Goal: Check status: Check status

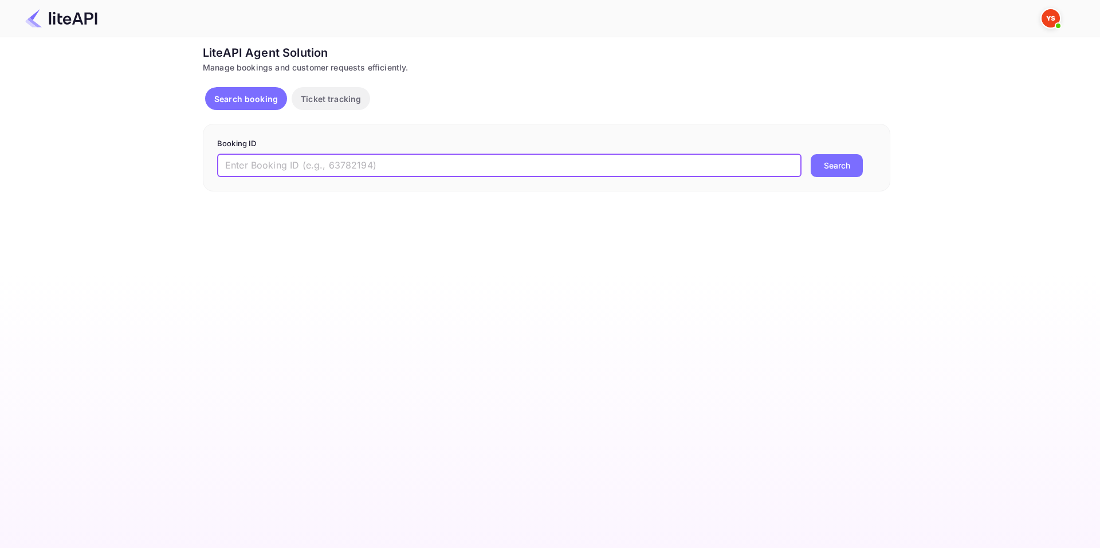
click at [431, 170] on input "text" at bounding box center [509, 165] width 585 height 23
paste input "8916230"
type input "8916230"
click at [811, 154] on button "Search" at bounding box center [837, 165] width 52 height 23
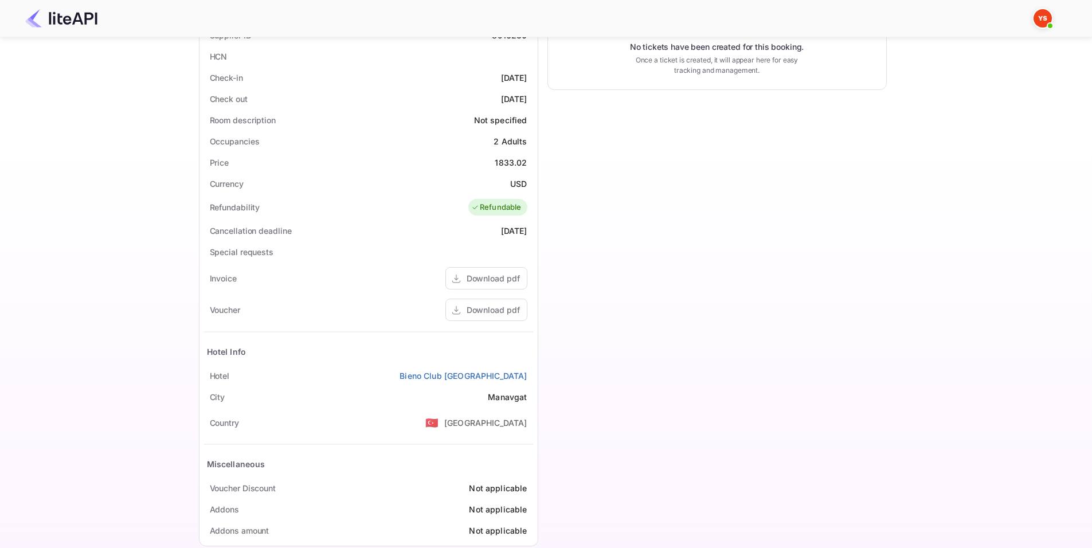
scroll to position [286, 0]
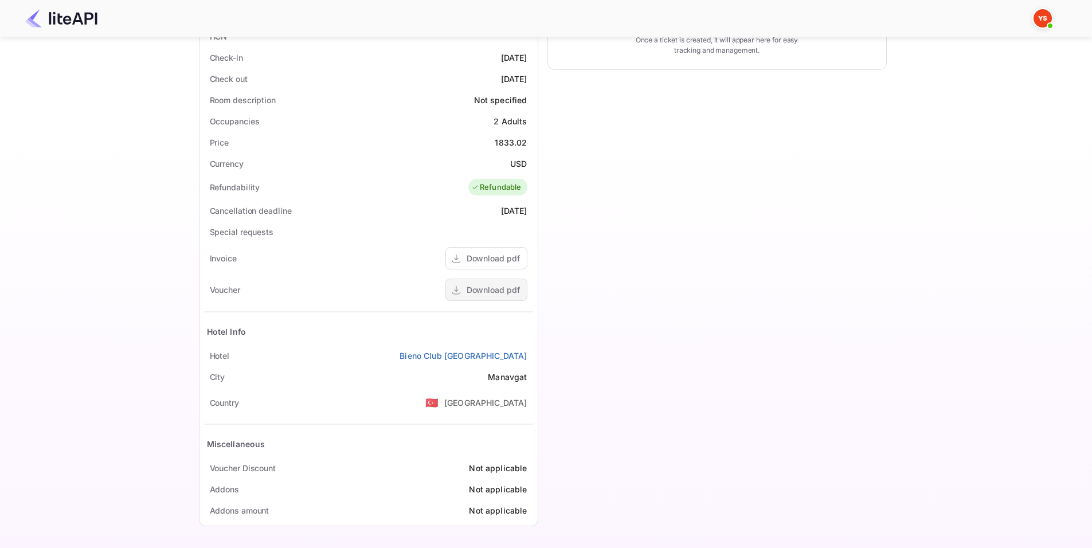
click at [486, 287] on div "Download pdf" at bounding box center [493, 290] width 53 height 12
drag, startPoint x: 533, startPoint y: 359, endPoint x: 395, endPoint y: 355, distance: 137.6
click at [395, 355] on div "Status and reservations Booking ID UDOz2zFGc Supplier ID 8916230 HCN Check-in […" at bounding box center [368, 242] width 338 height 568
copy link "Bieno Club [GEOGRAPHIC_DATA]"
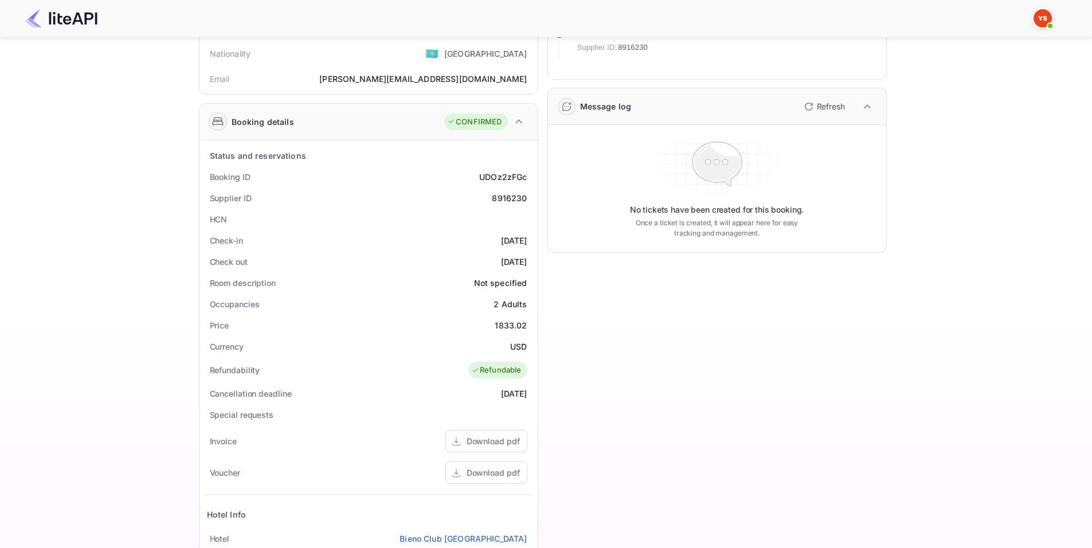
scroll to position [0, 0]
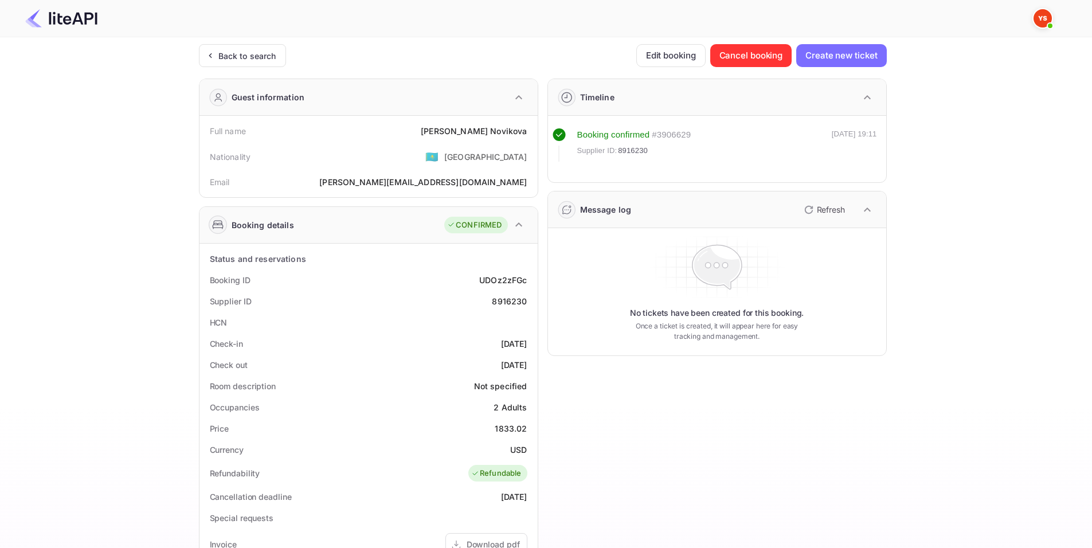
click at [600, 434] on div "Timeline Booking confirmed # 3906629 Supplier ID: 8916230 [DATE] 19:11 Message …" at bounding box center [712, 444] width 348 height 751
drag, startPoint x: 210, startPoint y: 283, endPoint x: 532, endPoint y: 280, distance: 322.1
click at [532, 280] on div "Booking ID UDOz2zFGc" at bounding box center [368, 279] width 329 height 21
copy div "Booking ID UDOz2zFGc"
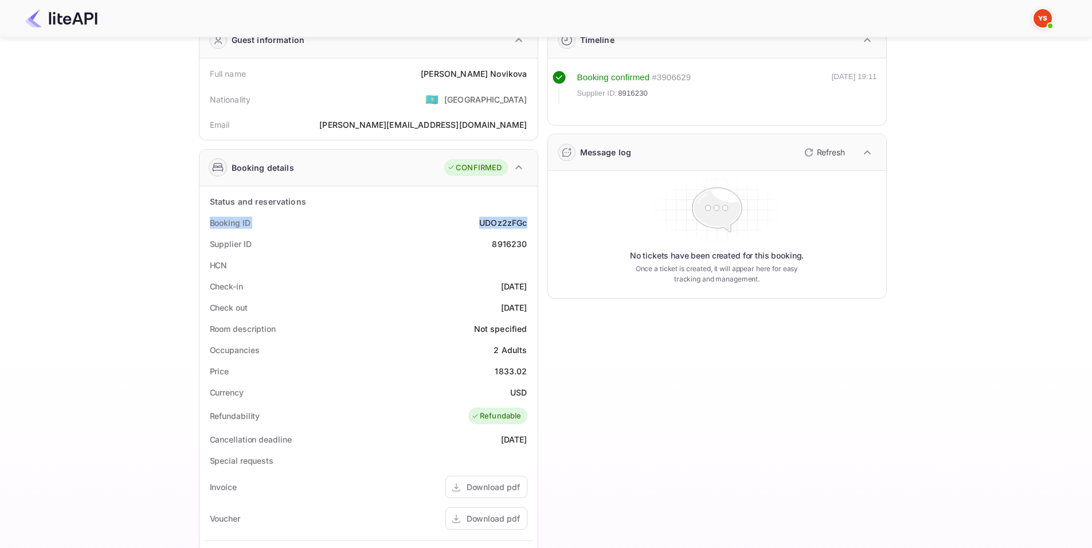
drag, startPoint x: 207, startPoint y: 285, endPoint x: 536, endPoint y: 298, distance: 329.2
click at [536, 298] on div "Status and reservations Booking ID UDOz2zFGc Supplier ID 8916230 HCN Check-in […" at bounding box center [368, 470] width 338 height 568
copy div "Check-in [DATE] Check out [DATE]"
click at [598, 370] on div "Timeline Booking confirmed # 3906629 Supplier ID: 8916230 [DATE] 19:11 Message …" at bounding box center [712, 387] width 348 height 751
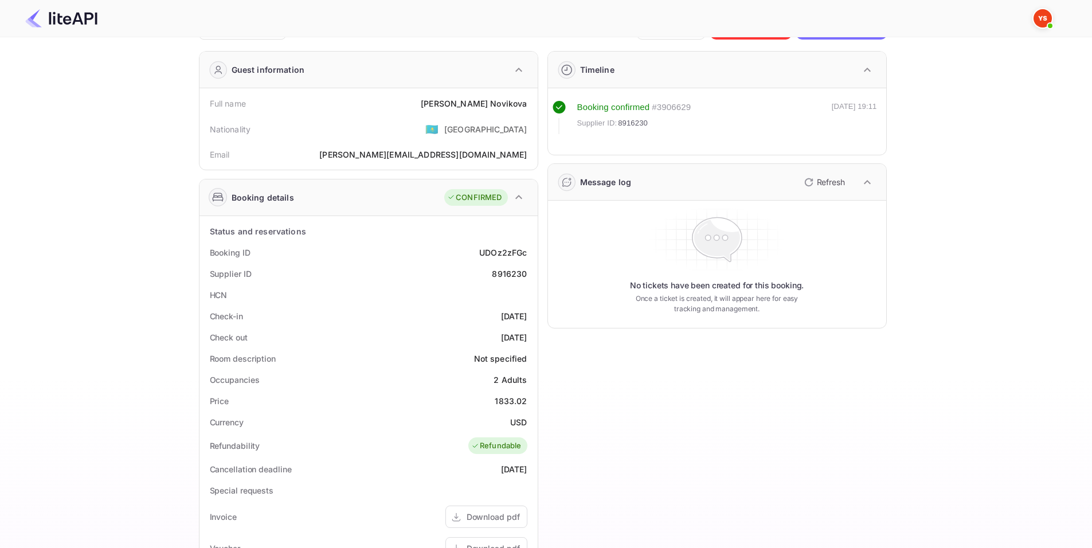
scroll to position [0, 0]
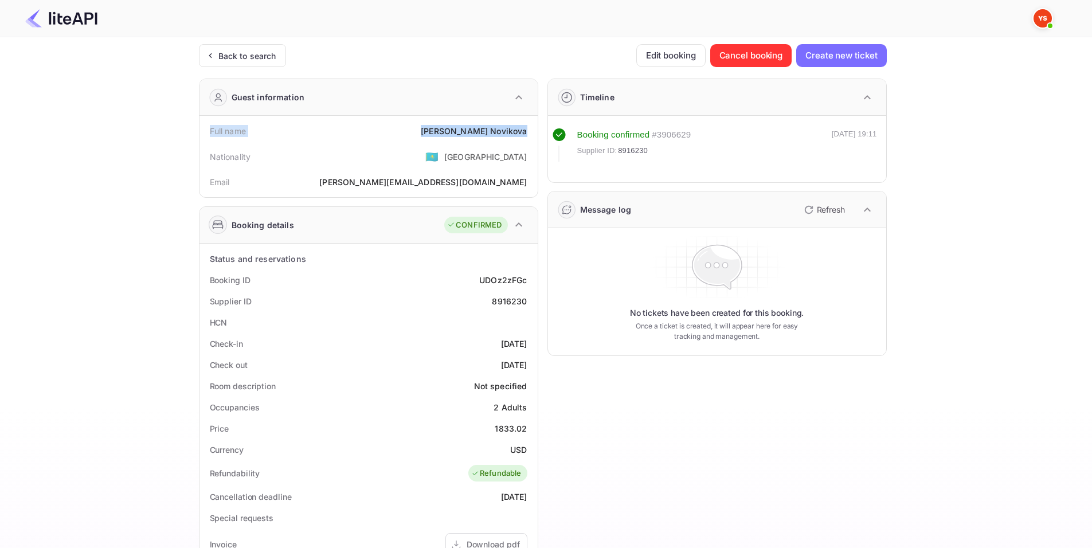
drag, startPoint x: 205, startPoint y: 132, endPoint x: 530, endPoint y: 136, distance: 324.4
click at [530, 136] on div "Full name [PERSON_NAME]" at bounding box center [368, 130] width 329 height 21
copy div "Full name [PERSON_NAME]"
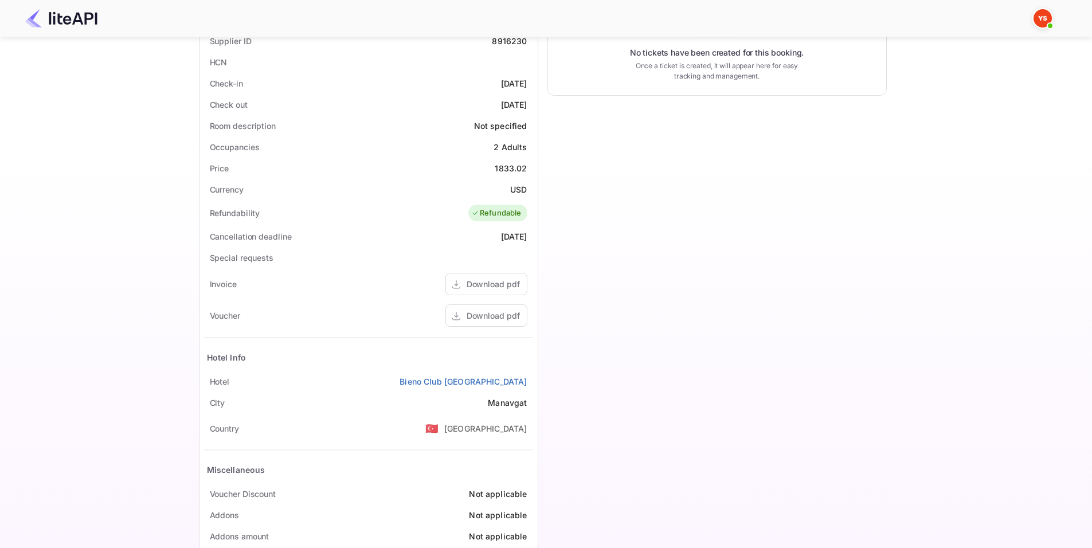
scroll to position [286, 0]
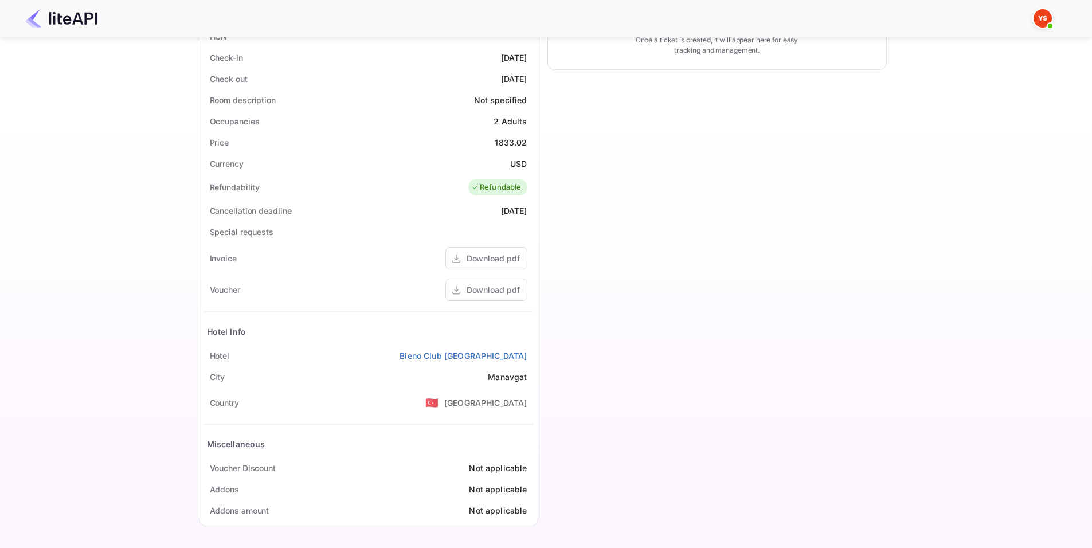
drag, startPoint x: 207, startPoint y: 355, endPoint x: 532, endPoint y: 351, distance: 325.0
click at [532, 351] on div "[GEOGRAPHIC_DATA]" at bounding box center [368, 355] width 329 height 21
copy div "[GEOGRAPHIC_DATA]"
